Goal: Task Accomplishment & Management: Complete application form

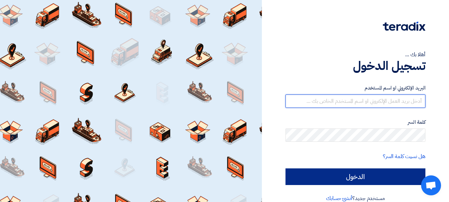
type input "ahmed.youssef@multimgroup.com"
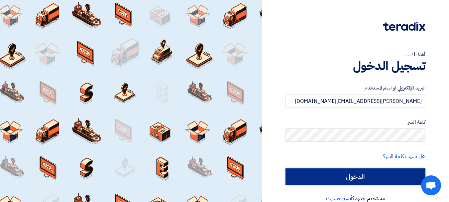
click at [347, 176] on input "الدخول" at bounding box center [355, 176] width 140 height 17
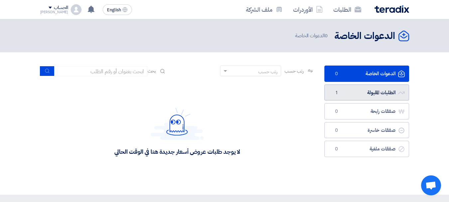
click at [346, 94] on link "الطلبات المقبولة الطلبات المقبولة 1" at bounding box center [366, 92] width 85 height 16
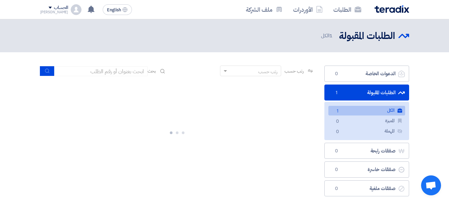
click at [336, 113] on span "1" at bounding box center [338, 111] width 8 height 7
click at [337, 112] on span "1" at bounding box center [338, 111] width 8 height 7
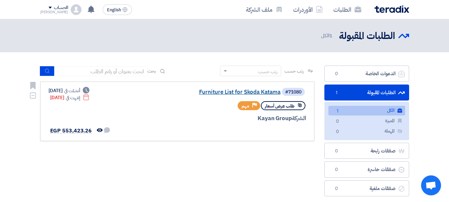
click at [242, 89] on link "Furniture List for Skoda Katama" at bounding box center [214, 92] width 133 height 6
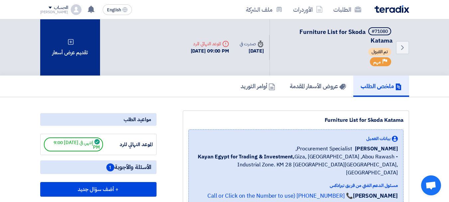
click at [72, 49] on div "تقديم عرض أسعار" at bounding box center [70, 47] width 60 height 56
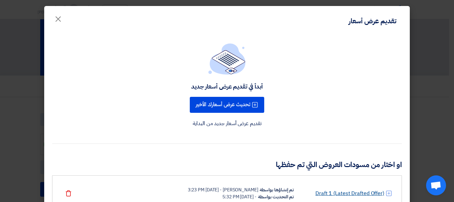
click at [347, 190] on link "Draft 1 (Latest Drafted Offer)" at bounding box center [349, 193] width 69 height 8
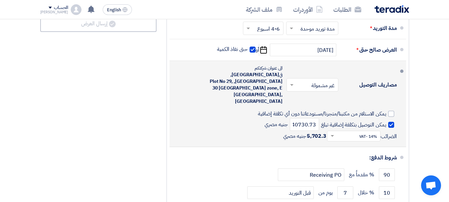
scroll to position [964, 0]
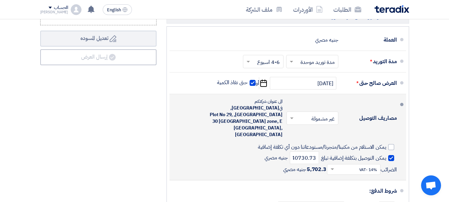
click at [326, 115] on input "text" at bounding box center [311, 119] width 49 height 10
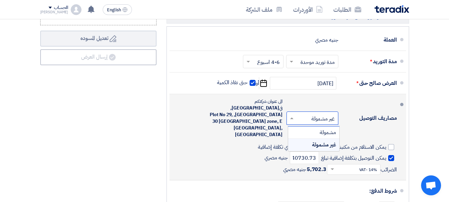
click at [326, 115] on input "text" at bounding box center [311, 119] width 49 height 10
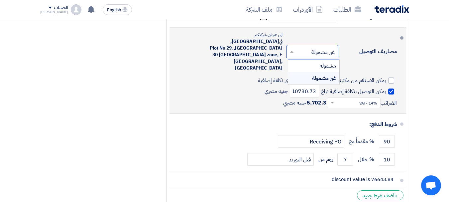
scroll to position [997, 0]
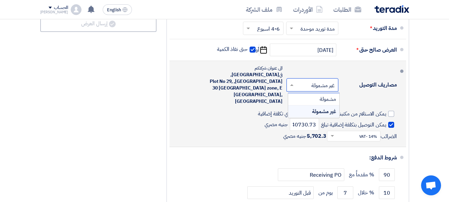
click at [179, 109] on div "يمكن الاستلام من مكتبنا/متجرنا/مستودعاتنا دون أي تكلفة إضافية يمكن التوصيل بتكل…" at bounding box center [286, 125] width 222 height 33
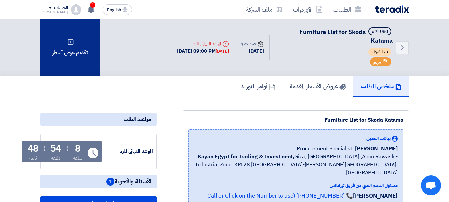
click at [78, 50] on div "تقديم عرض أسعار" at bounding box center [70, 47] width 60 height 56
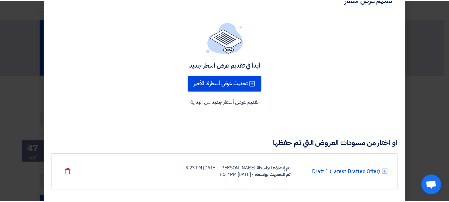
scroll to position [32, 0]
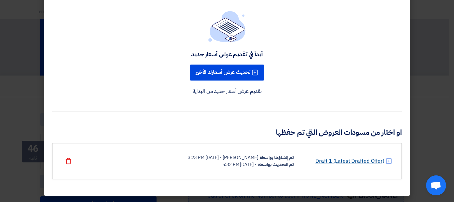
click at [350, 158] on link "Draft 1 (Latest Drafted Offer)" at bounding box center [349, 161] width 69 height 8
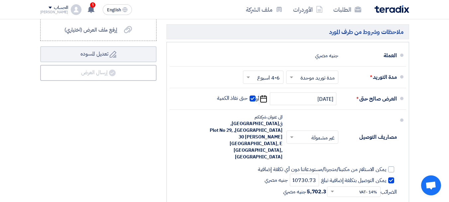
scroll to position [964, 0]
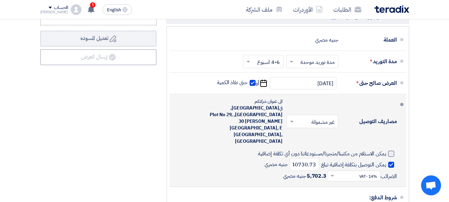
click at [390, 151] on div at bounding box center [391, 154] width 6 height 6
click at [386, 150] on input "يمكن الاستلام من مكتبنا/متجرنا/مستودعاتنا دون أي تكلفة إضافية" at bounding box center [279, 156] width 213 height 13
checkbox input "true"
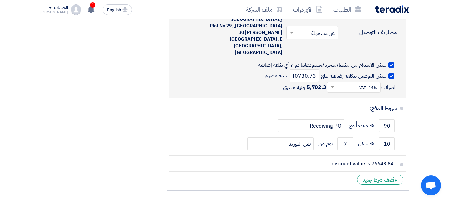
scroll to position [1063, 0]
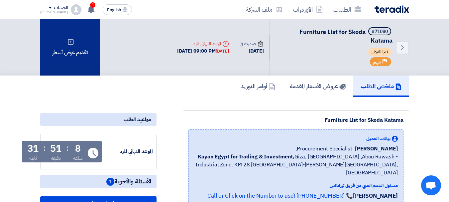
click at [75, 48] on div "تقديم عرض أسعار" at bounding box center [70, 47] width 60 height 56
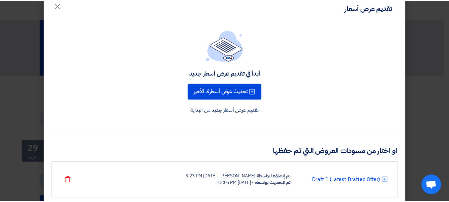
scroll to position [32, 0]
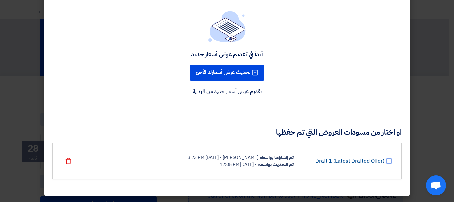
click at [358, 160] on link "Draft 1 (Latest Drafted Offer)" at bounding box center [349, 161] width 69 height 8
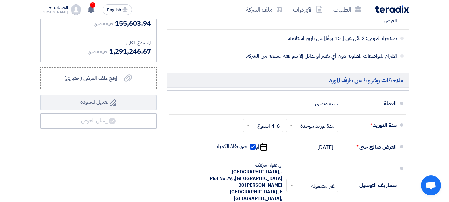
scroll to position [897, 0]
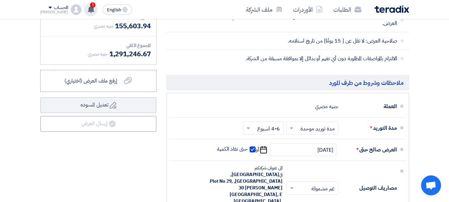
click at [84, 4] on div "1 تعديل جديد خاص بطلب شراء "Furniture List for Skoda Katama ". 6 minutes ago تع…" at bounding box center [90, 9] width 13 height 13
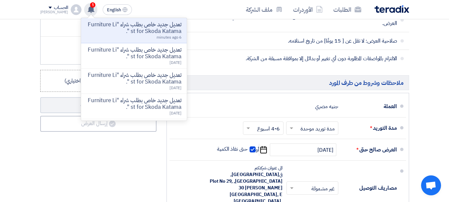
click at [88, 7] on use at bounding box center [91, 9] width 7 height 7
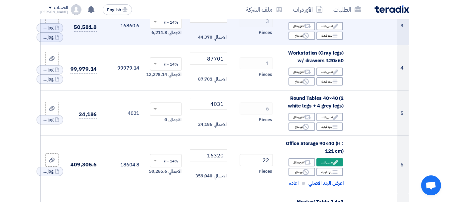
scroll to position [199, 0]
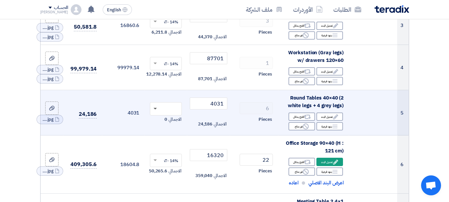
click at [156, 110] on span at bounding box center [155, 109] width 3 height 2
click at [168, 124] on span "14% -VAT" at bounding box center [169, 121] width 18 height 6
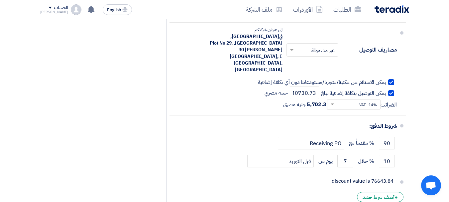
scroll to position [964, 0]
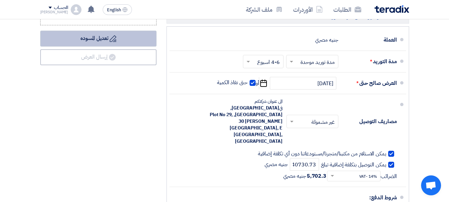
click at [89, 47] on button "Draft تعديل المسوده" at bounding box center [98, 39] width 116 height 16
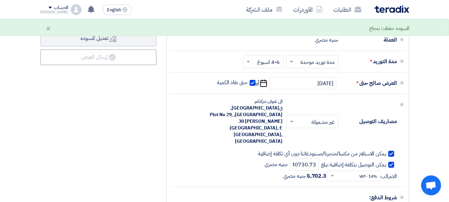
click at [41, 11] on div "[PERSON_NAME]" at bounding box center [54, 12] width 28 height 4
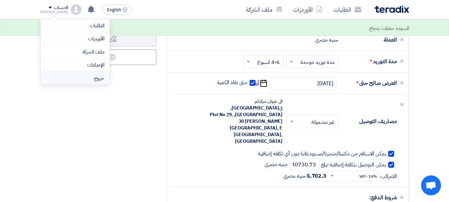
click at [89, 78] on li "خروج" at bounding box center [75, 78] width 69 height 13
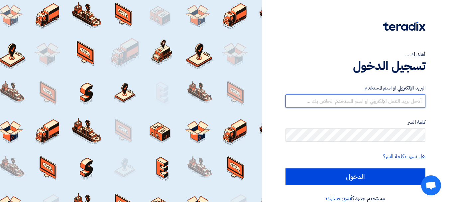
type input "[PERSON_NAME][EMAIL_ADDRESS][PERSON_NAME][DOMAIN_NAME]"
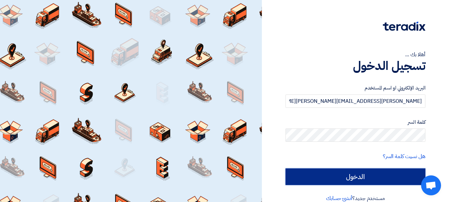
click at [358, 177] on input "الدخول" at bounding box center [355, 176] width 140 height 17
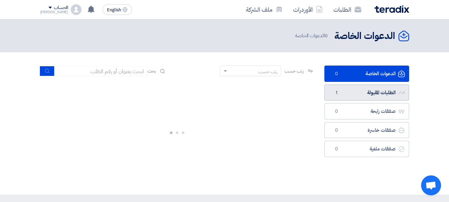
click at [344, 96] on link "الطلبات المقبولة الطلبات المقبولة 1" at bounding box center [366, 92] width 85 height 16
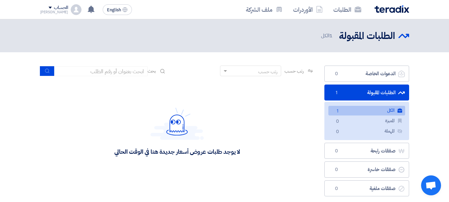
click at [349, 109] on link "الكل الكل 1" at bounding box center [366, 111] width 77 height 10
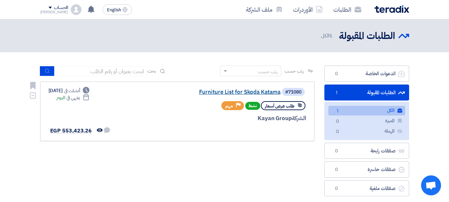
click at [253, 89] on link "Furniture List for Skoda Katama" at bounding box center [214, 92] width 133 height 6
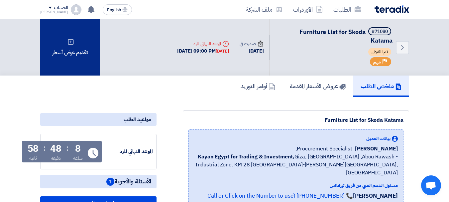
click at [72, 60] on div "تقديم عرض أسعار" at bounding box center [70, 47] width 60 height 56
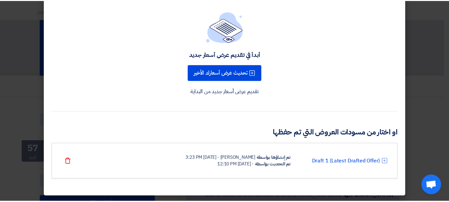
scroll to position [32, 0]
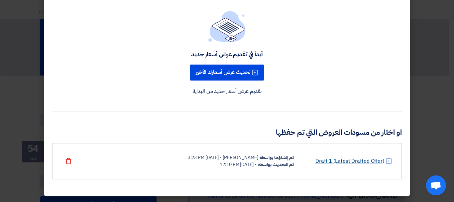
click at [341, 160] on link "Draft 1 (Latest Drafted Offer)" at bounding box center [349, 161] width 69 height 8
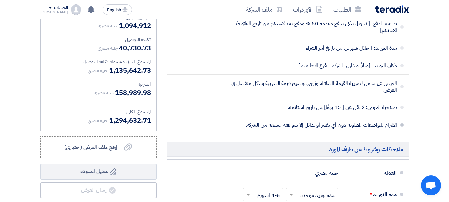
scroll to position [897, 0]
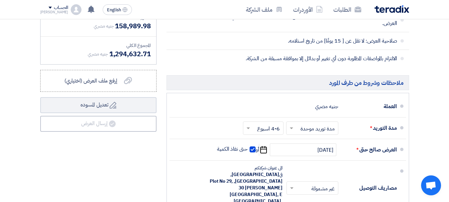
click at [41, 11] on div "[PERSON_NAME]" at bounding box center [54, 12] width 28 height 4
click at [123, 161] on div "ملخص العرض المالي المجموع الجزئي جنيه مصري 1,094,912 تكلفه التوصيل" at bounding box center [98, 138] width 126 height 421
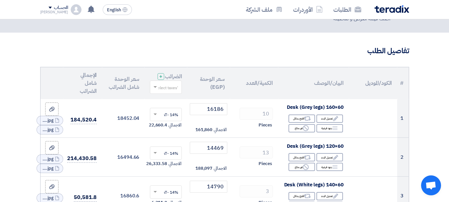
scroll to position [0, 0]
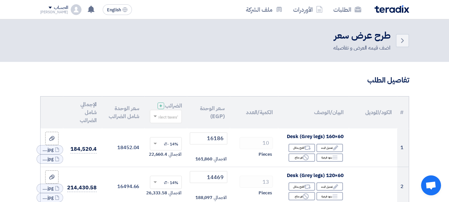
click at [54, 8] on div "الحساب" at bounding box center [61, 8] width 14 height 6
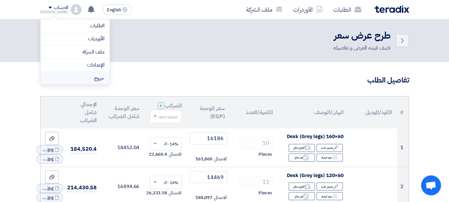
click at [75, 81] on li "خروج" at bounding box center [75, 78] width 69 height 13
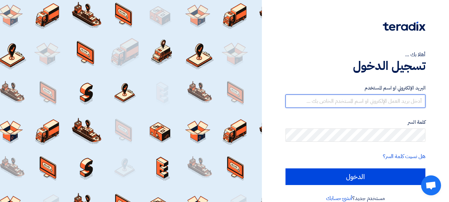
type input "[PERSON_NAME][EMAIL_ADDRESS][PERSON_NAME][DOMAIN_NAME]"
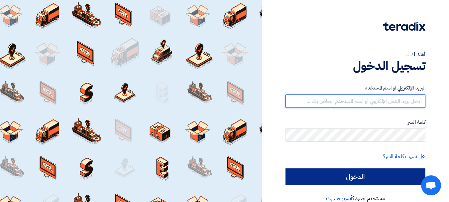
type input "[PERSON_NAME][EMAIL_ADDRESS][PERSON_NAME][DOMAIN_NAME]"
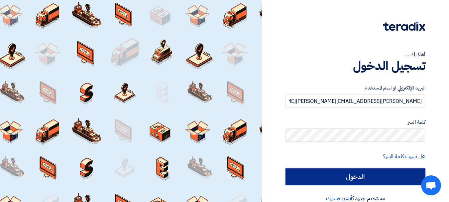
click at [357, 173] on input "الدخول" at bounding box center [355, 176] width 140 height 17
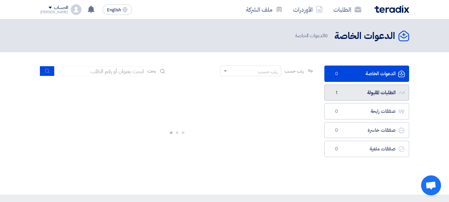
click at [349, 97] on link "الطلبات المقبولة الطلبات المقبولة 1" at bounding box center [366, 92] width 85 height 16
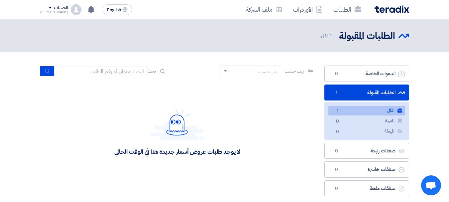
click at [347, 108] on link "الكل الكل 1" at bounding box center [366, 111] width 77 height 10
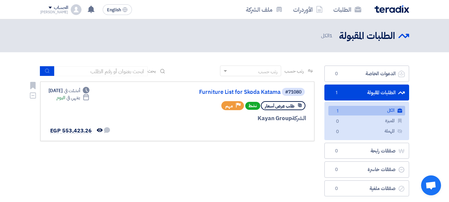
click at [250, 88] on div "#71080 Furniture List for Skoda Katama" at bounding box center [226, 91] width 160 height 9
click at [248, 90] on link "Furniture List for Skoda Katama" at bounding box center [214, 92] width 133 height 6
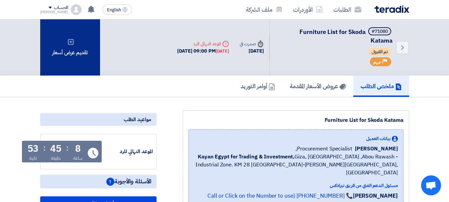
click at [65, 55] on div "تقديم عرض أسعار" at bounding box center [70, 47] width 60 height 56
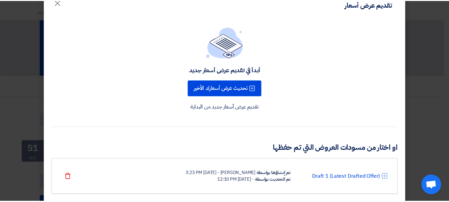
scroll to position [32, 0]
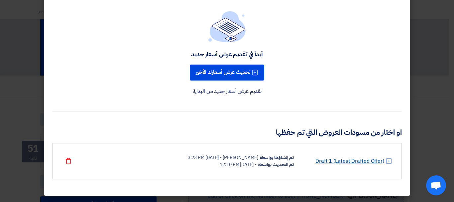
click at [344, 158] on link "Draft 1 (Latest Drafted Offer)" at bounding box center [349, 161] width 69 height 8
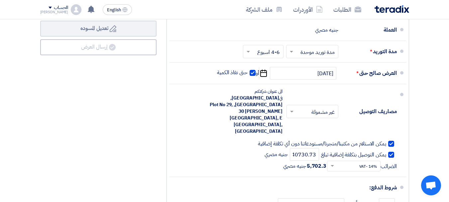
scroll to position [964, 0]
